Goal: Task Accomplishment & Management: Complete application form

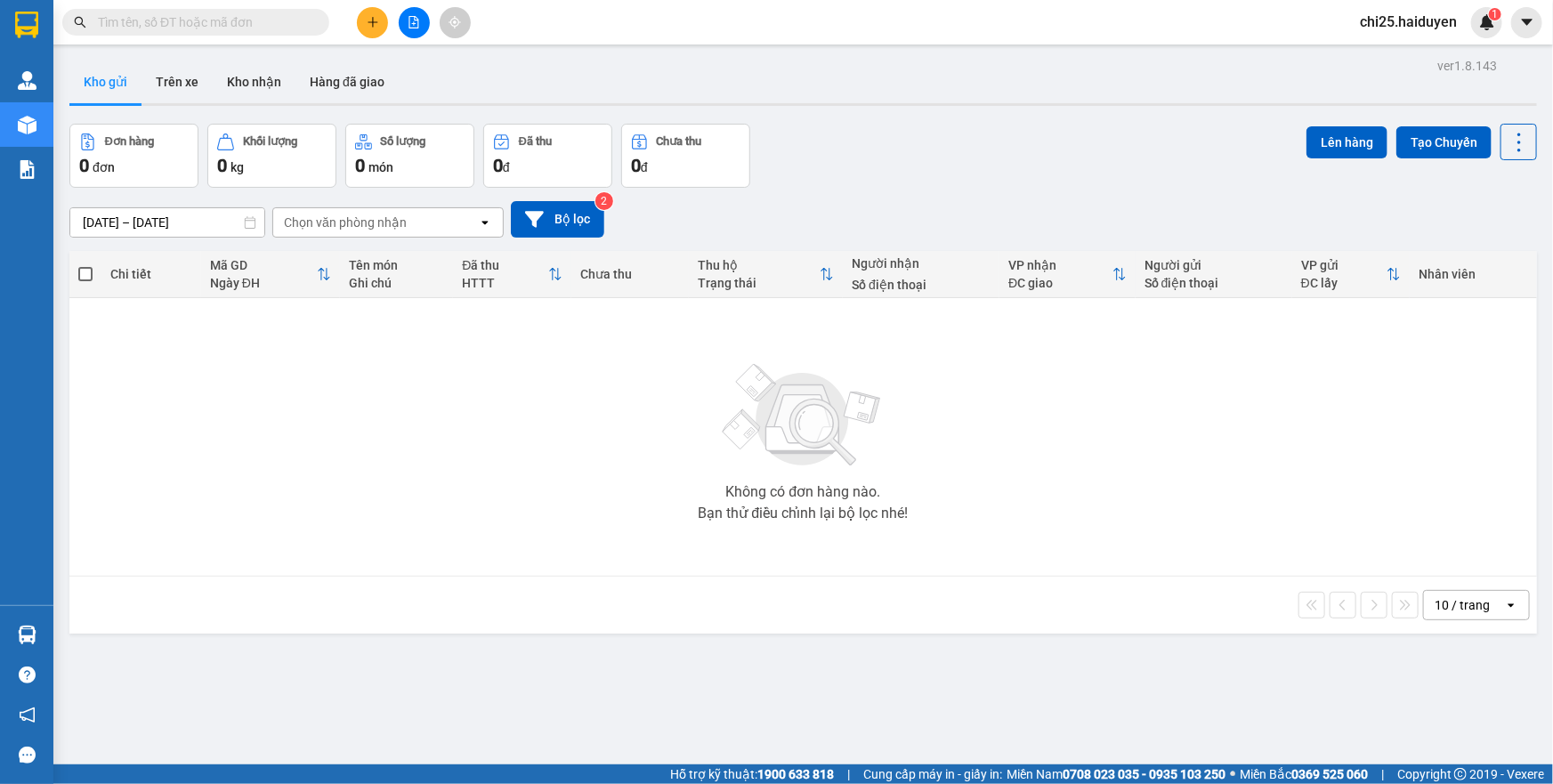
drag, startPoint x: 0, startPoint y: 0, endPoint x: 373, endPoint y: 17, distance: 373.4
click at [373, 17] on icon "plus" at bounding box center [373, 22] width 12 height 12
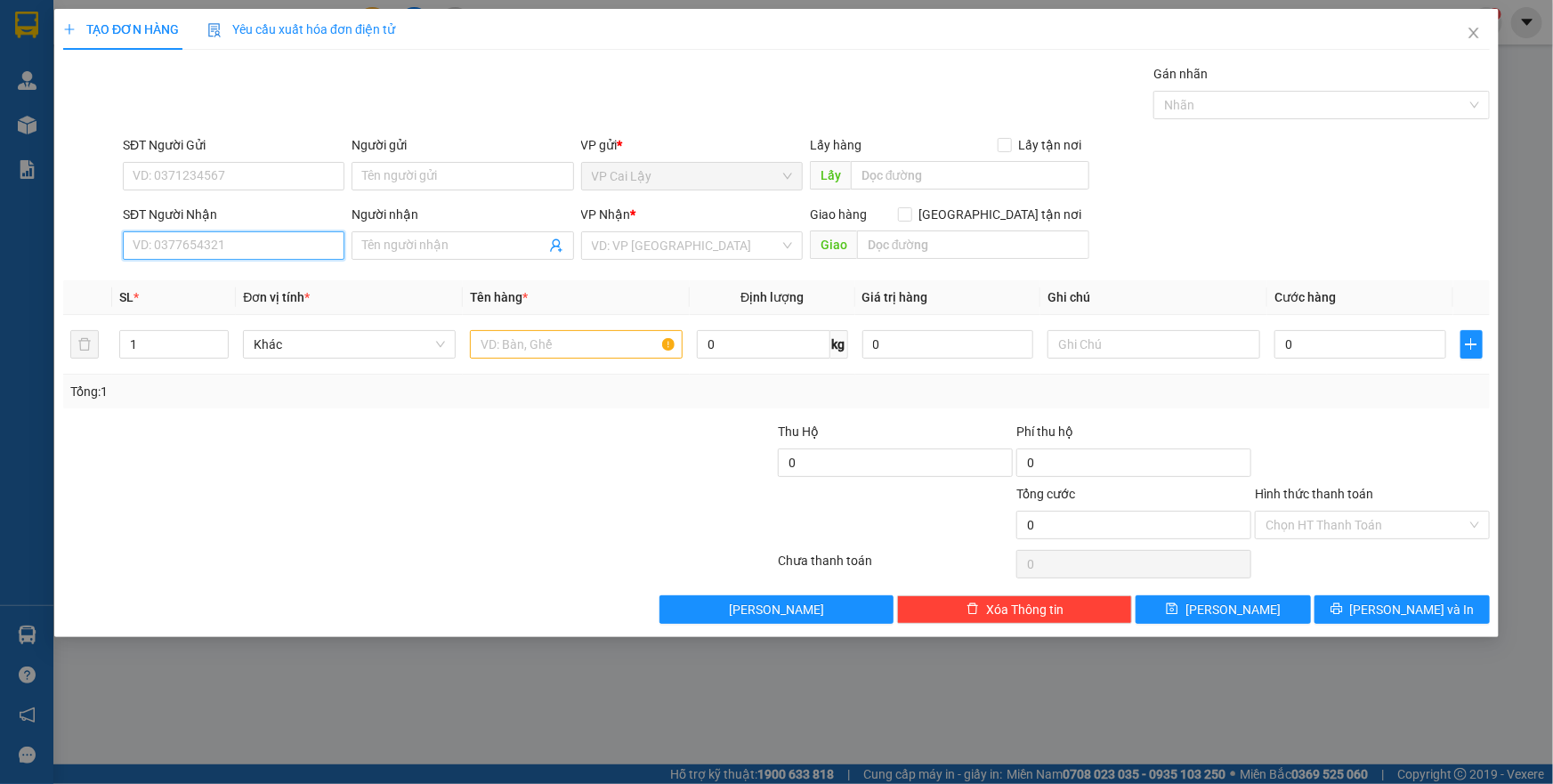
click at [227, 239] on input "SĐT Người Nhận" at bounding box center [233, 246] width 222 height 29
type input "0386670807"
click at [254, 288] on div "0386670807 - QUYẾN" at bounding box center [233, 281] width 200 height 20
type input "QUYẾN"
type input "20.000"
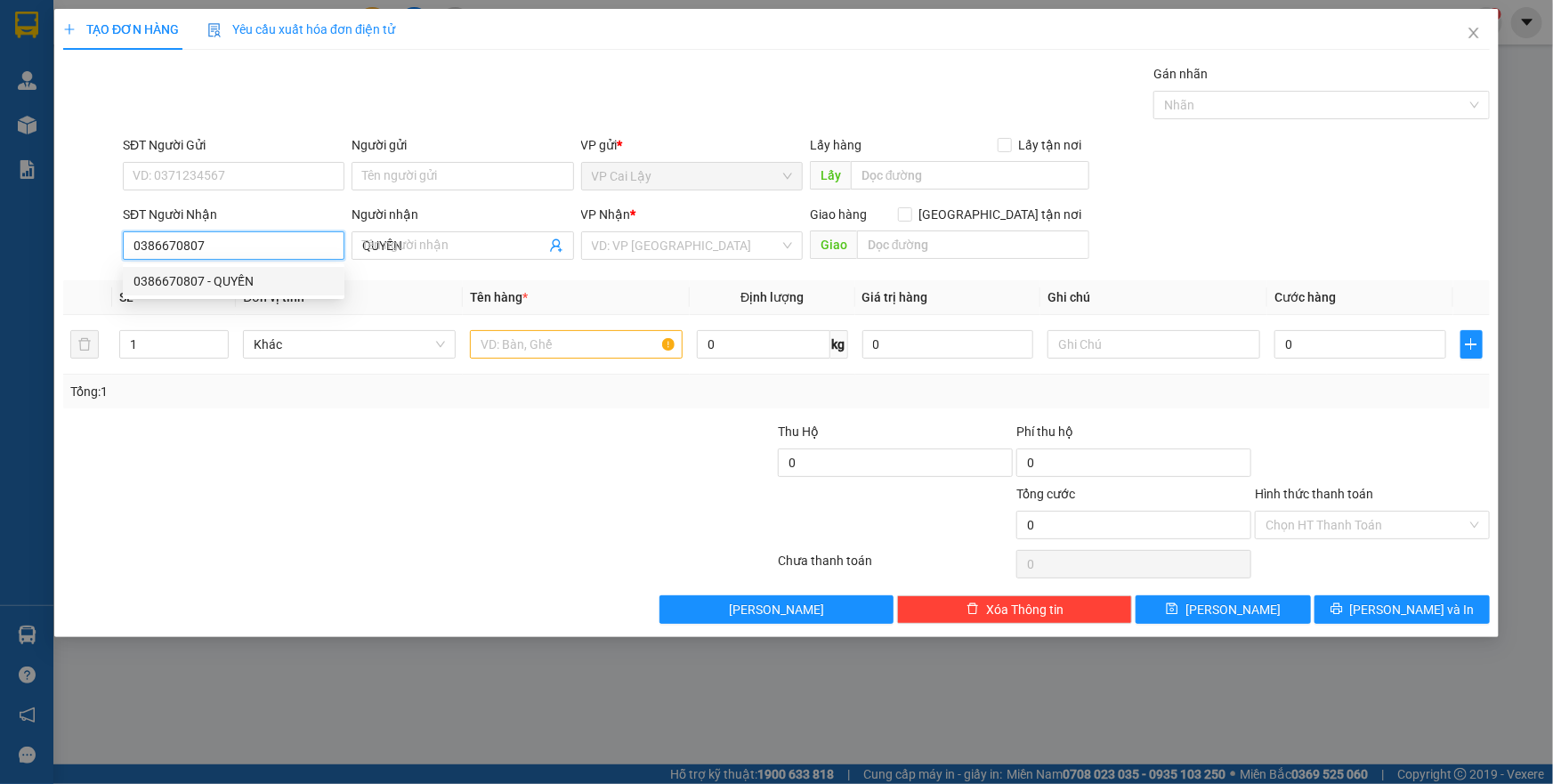
type input "20.000"
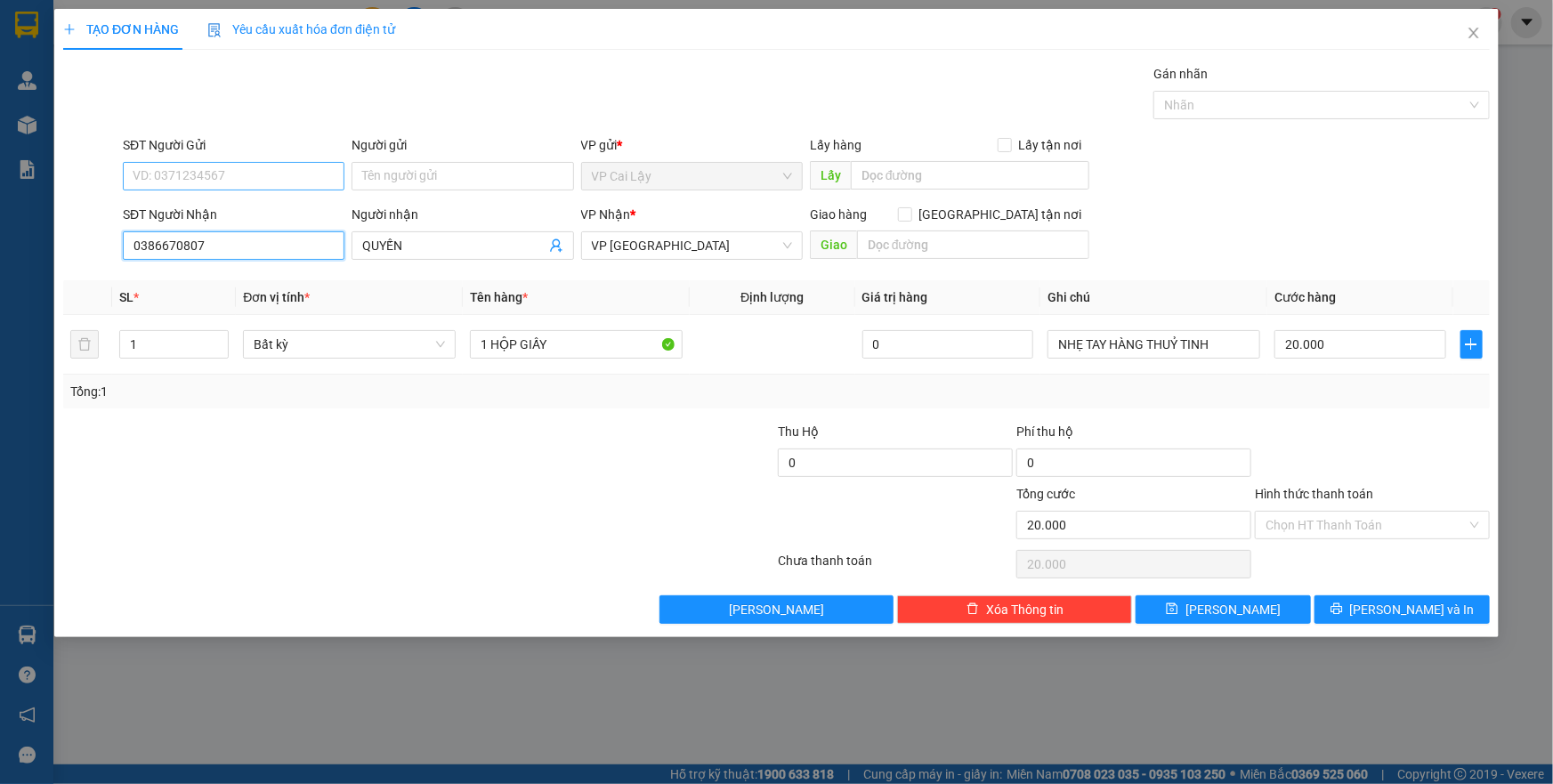
type input "0386670807"
click at [234, 169] on input "SĐT Người Gửi" at bounding box center [233, 176] width 222 height 29
click at [227, 209] on div "0369710351 - THÙY" at bounding box center [233, 211] width 200 height 20
type input "0369710351"
type input "THÙY"
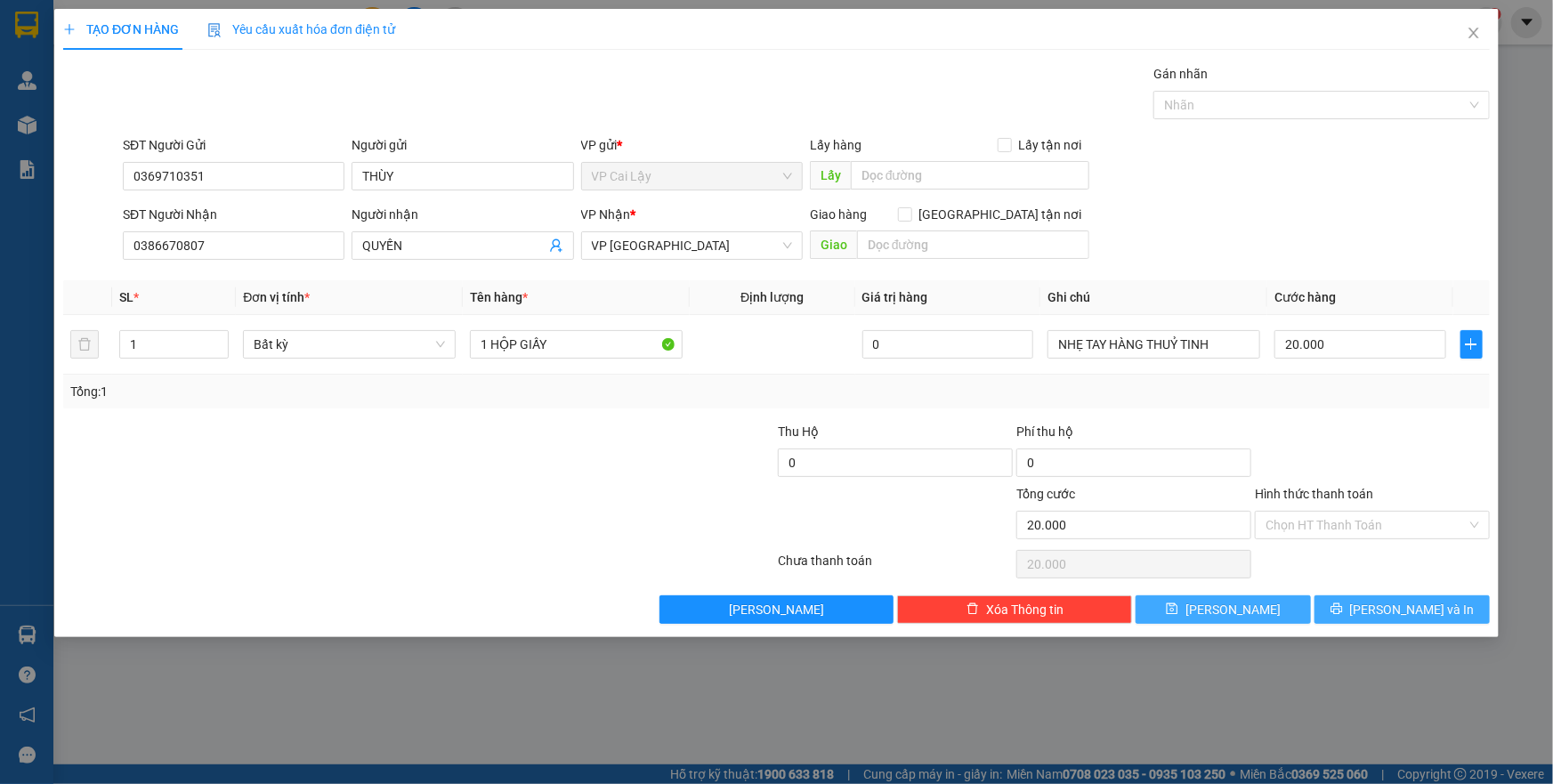
drag, startPoint x: 1397, startPoint y: 604, endPoint x: 1267, endPoint y: 606, distance: 130.0
click at [1398, 604] on span "[PERSON_NAME] và In" at bounding box center [1412, 610] width 125 height 20
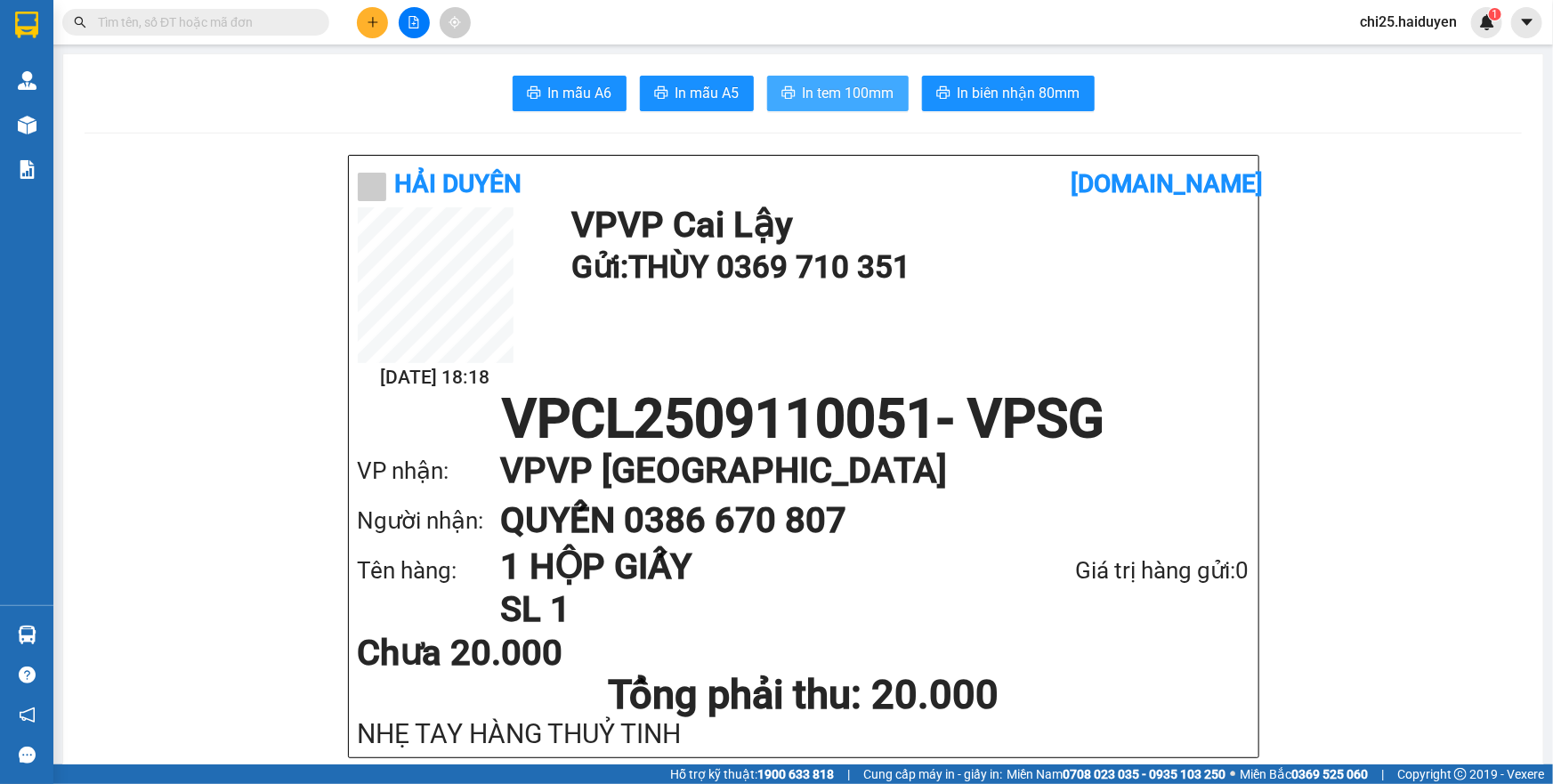
click at [827, 92] on span "In tem 100mm" at bounding box center [849, 92] width 91 height 22
